Goal: Transaction & Acquisition: Purchase product/service

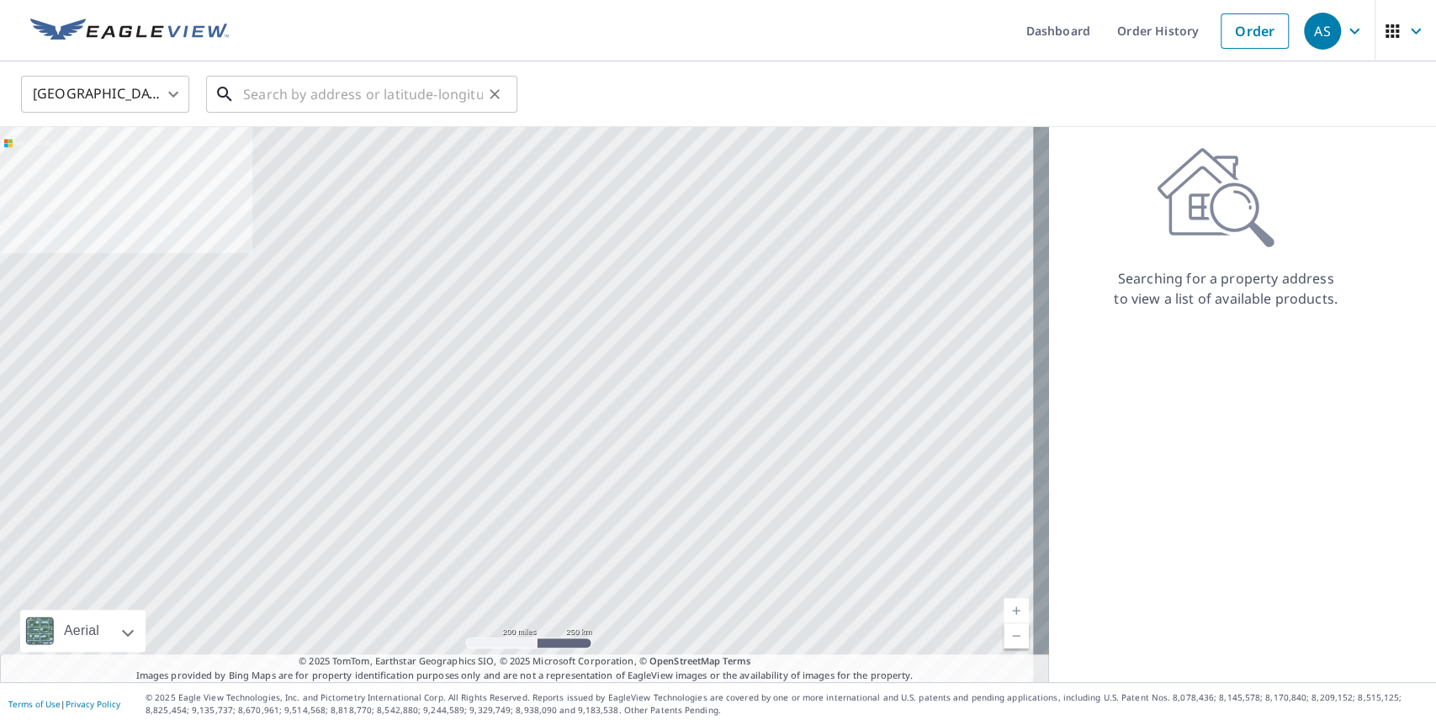
click at [375, 104] on input "text" at bounding box center [363, 94] width 240 height 47
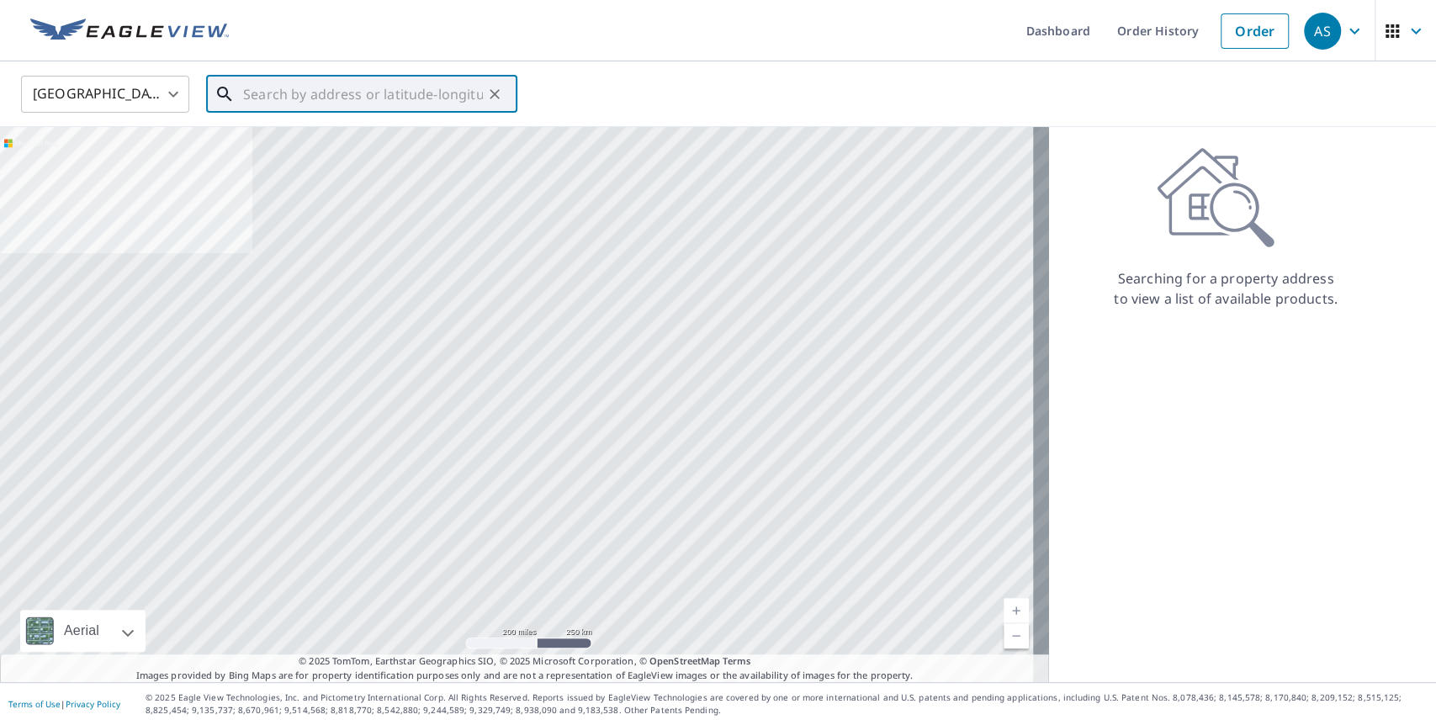
paste input "[STREET_ADDRESS][US_STATE]"
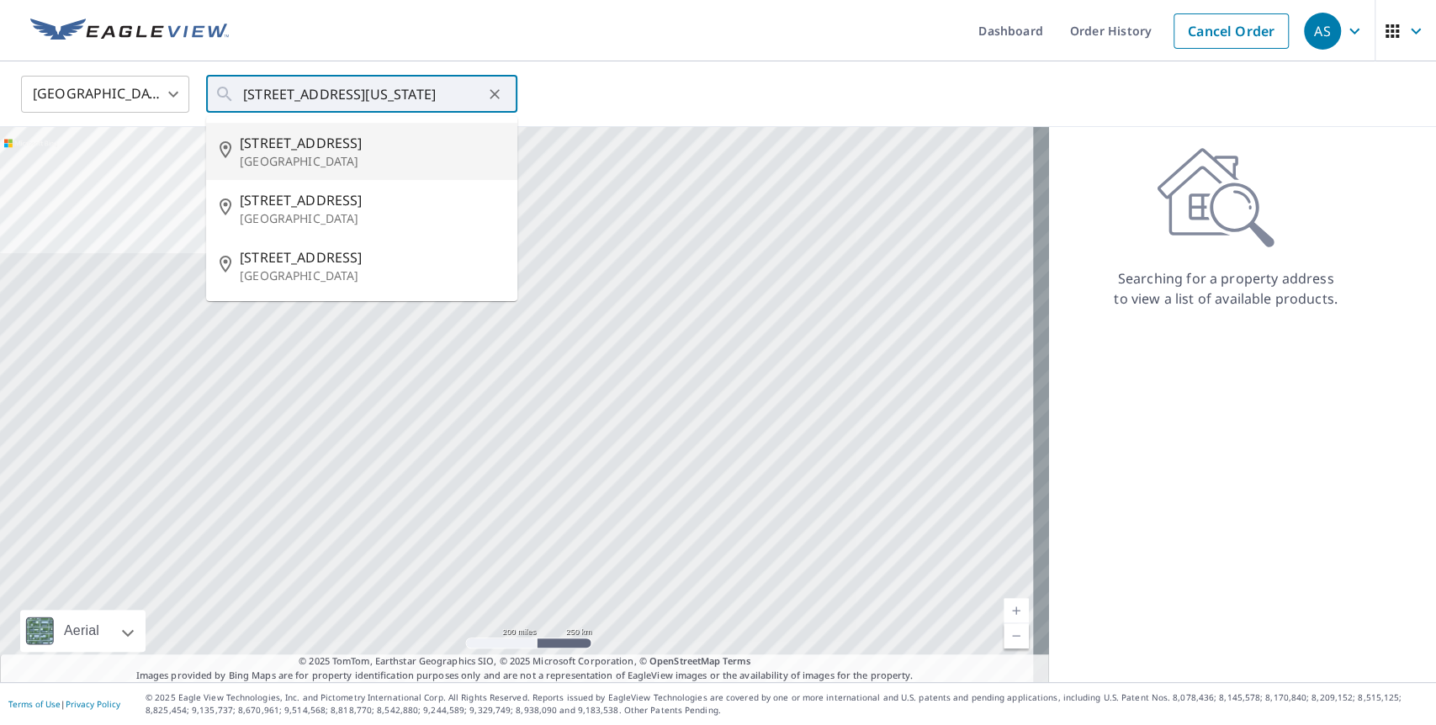
type input "[STREET_ADDRESS][PERSON_NAME]"
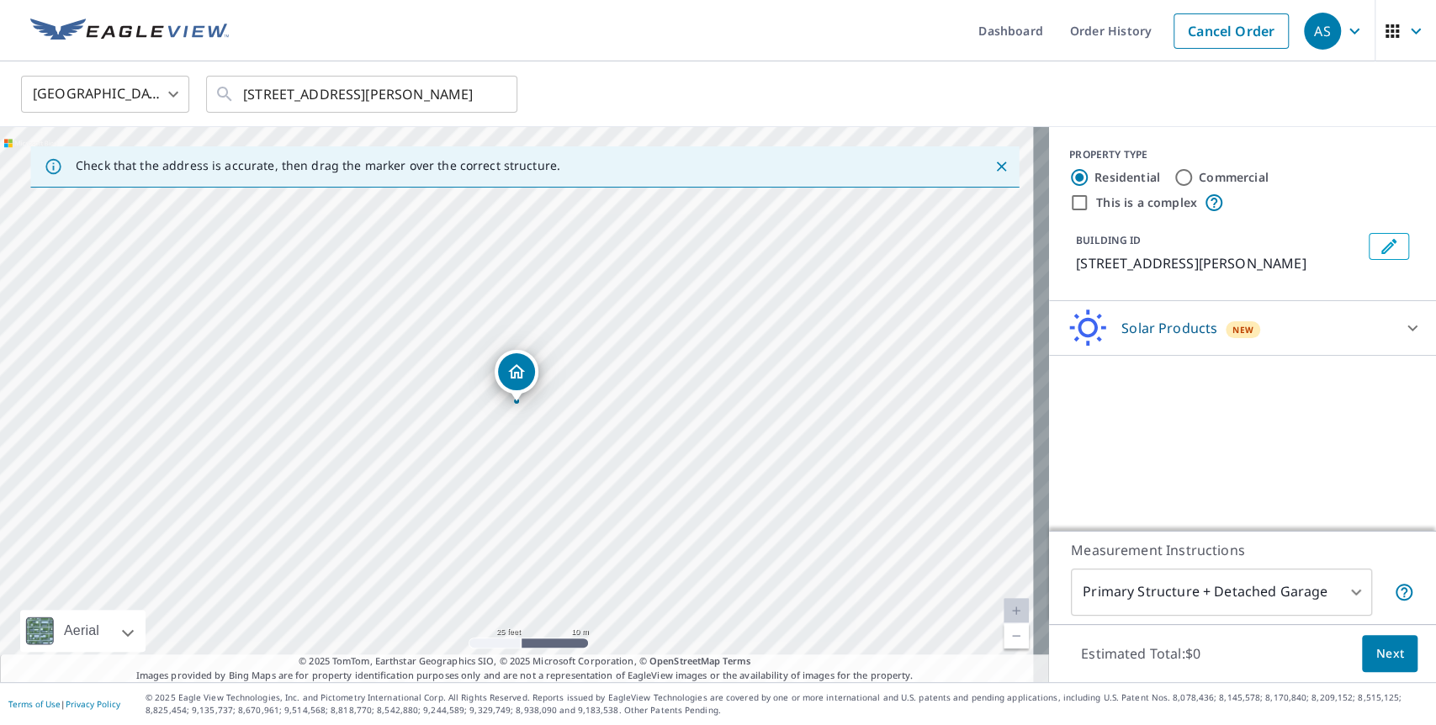
click at [1339, 339] on div "Solar Products New" at bounding box center [1228, 329] width 330 height 40
click at [1392, 657] on button "Next" at bounding box center [1390, 654] width 56 height 38
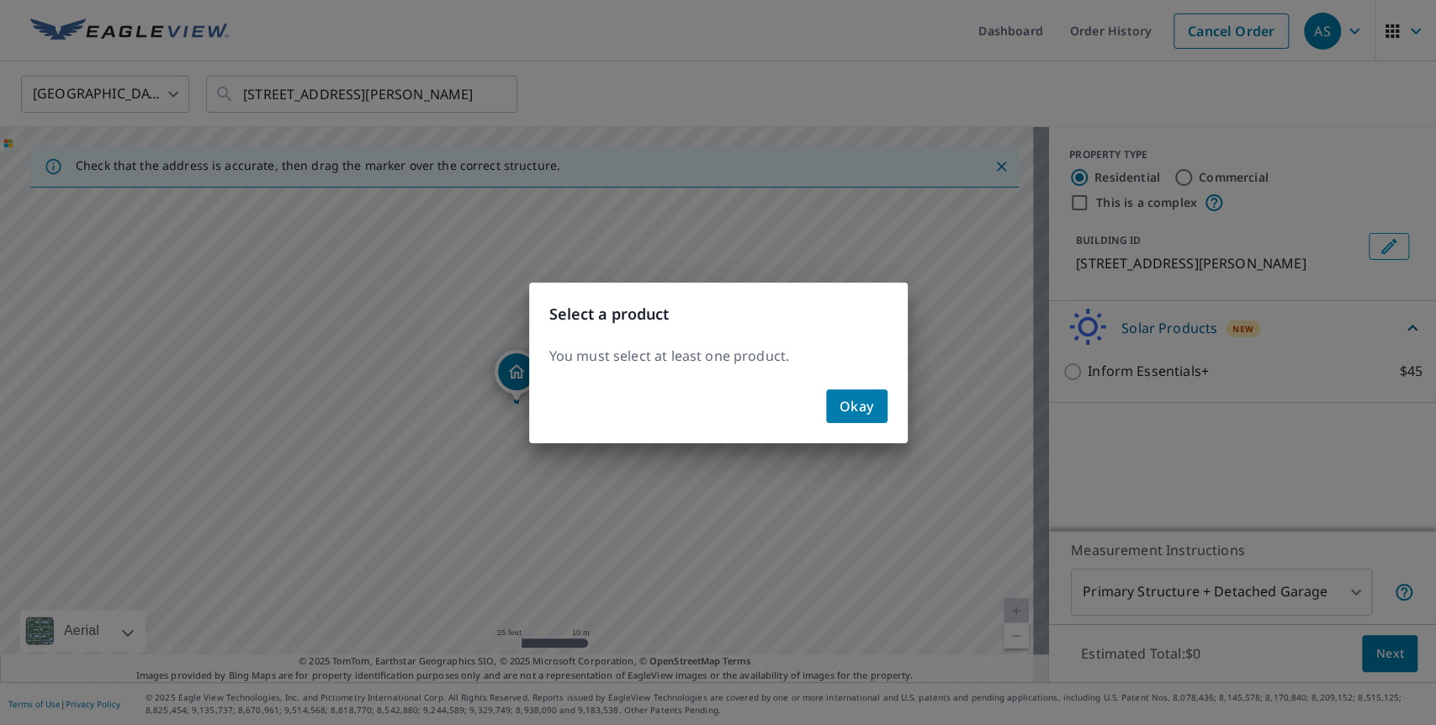
click at [878, 409] on button "Okay" at bounding box center [856, 407] width 61 height 34
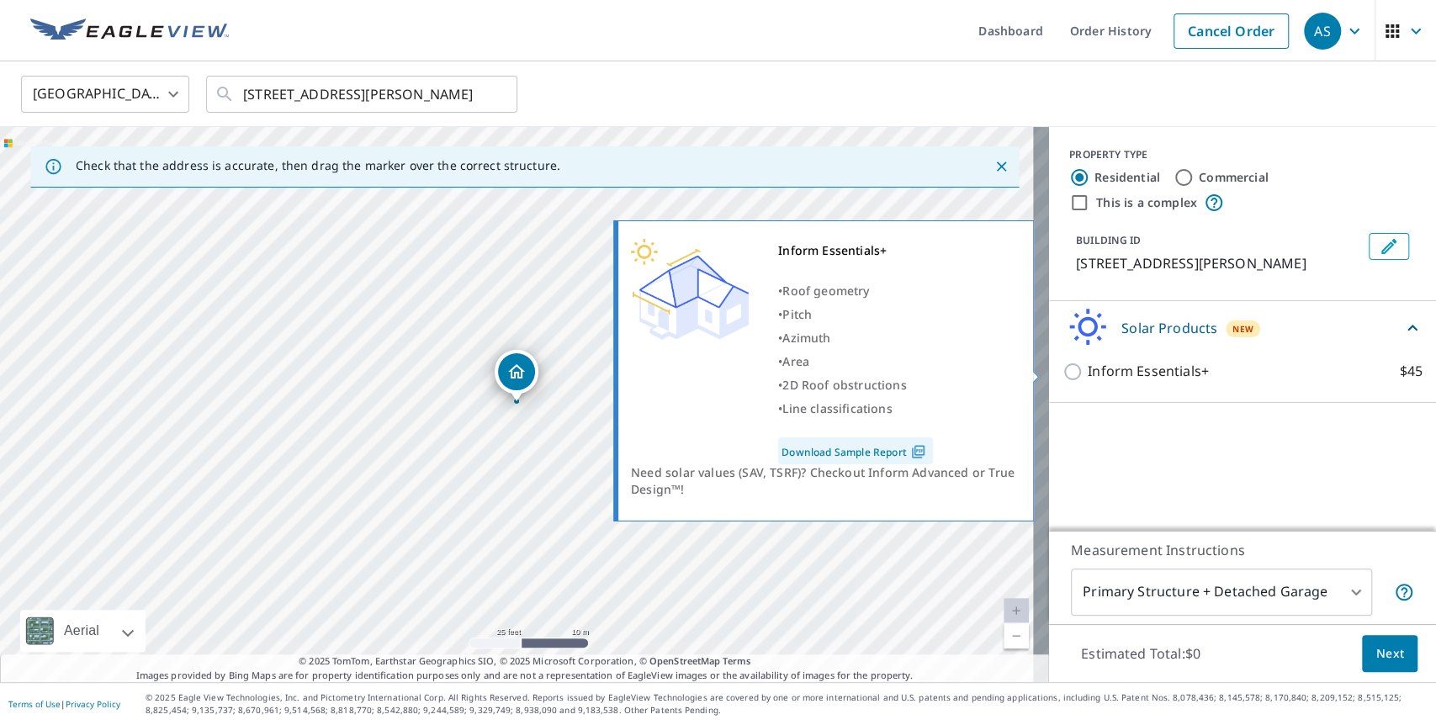
click at [1065, 371] on input "Inform Essentials+ $45" at bounding box center [1075, 372] width 25 height 20
checkbox input "true"
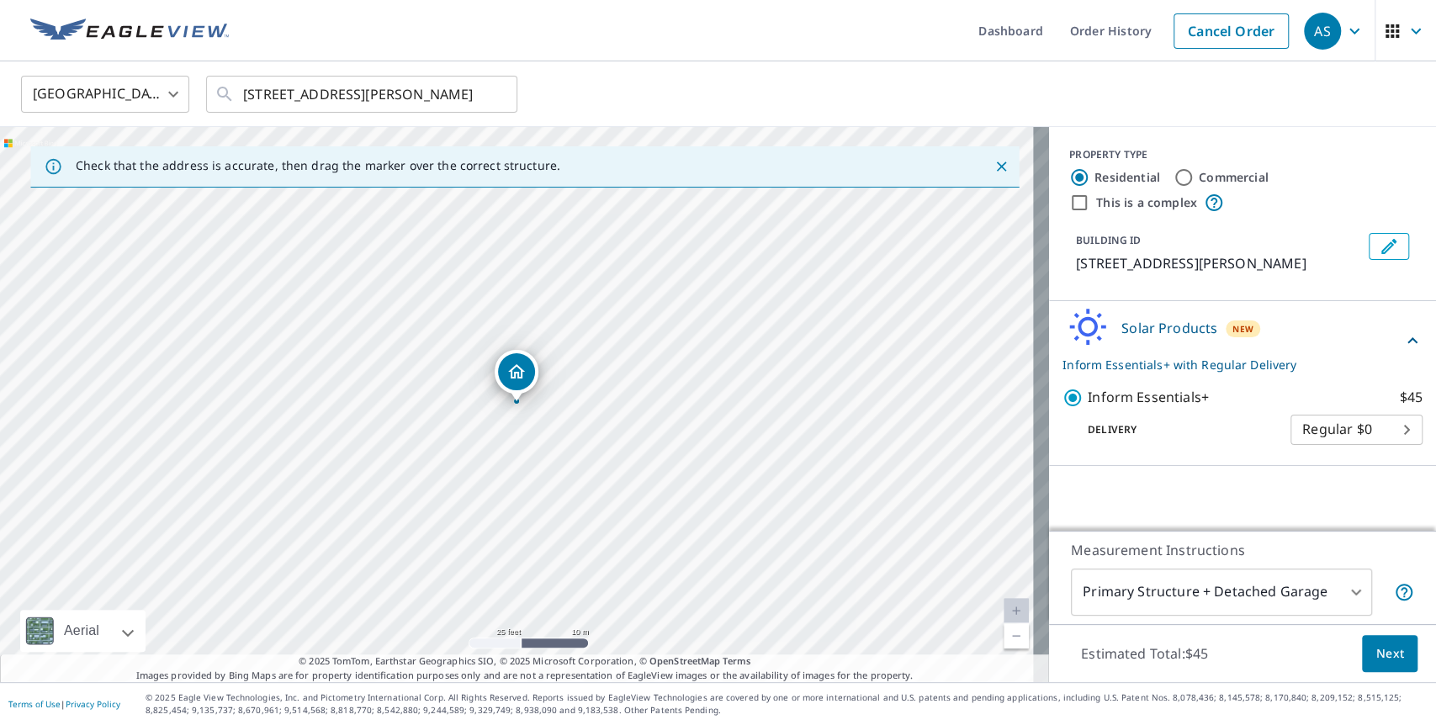
click at [1390, 657] on button "Next" at bounding box center [1390, 654] width 56 height 38
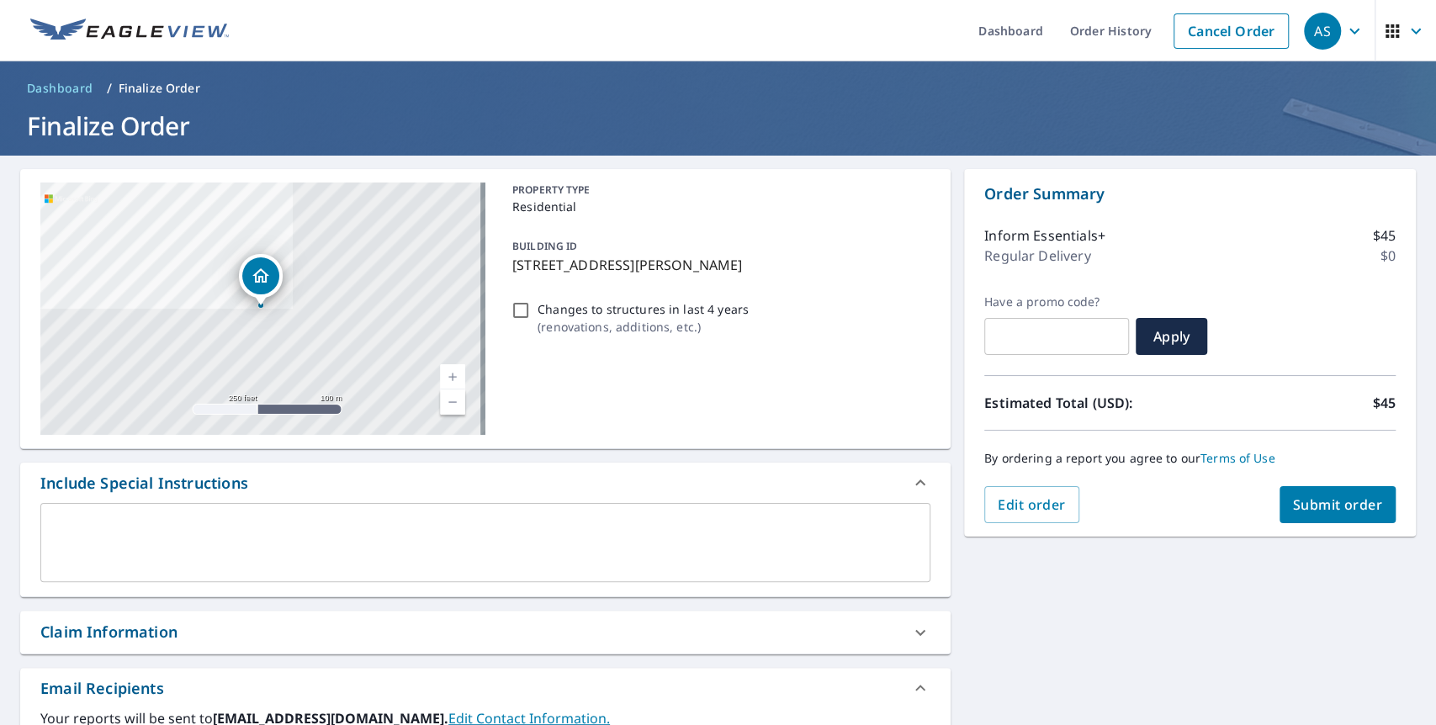
click at [1335, 497] on span "Submit order" at bounding box center [1338, 505] width 90 height 19
